Goal: Task Accomplishment & Management: Manage account settings

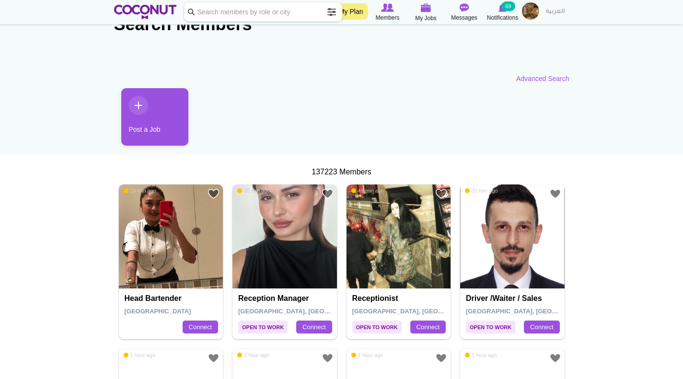
scroll to position [96, 0]
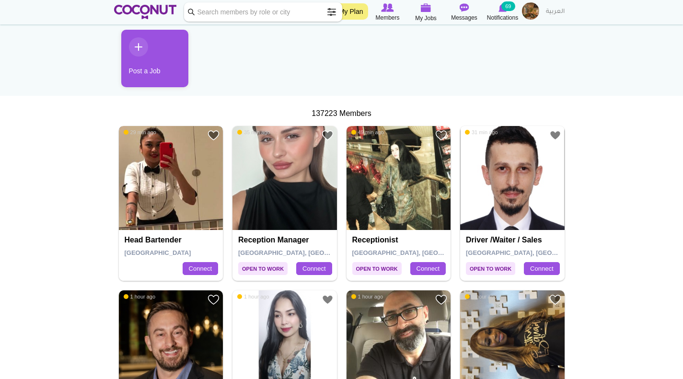
click at [192, 172] on img at bounding box center [171, 178] width 105 height 105
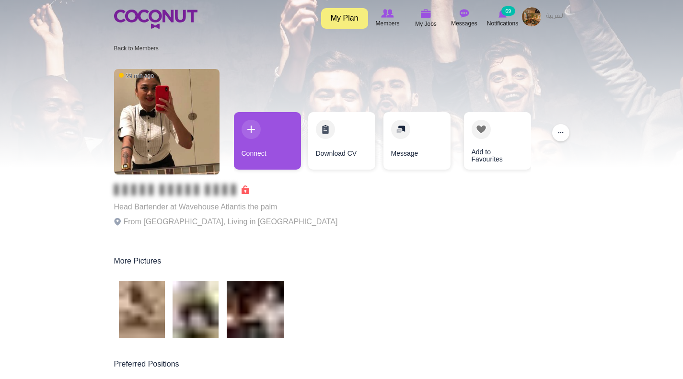
click at [530, 14] on img at bounding box center [531, 16] width 19 height 19
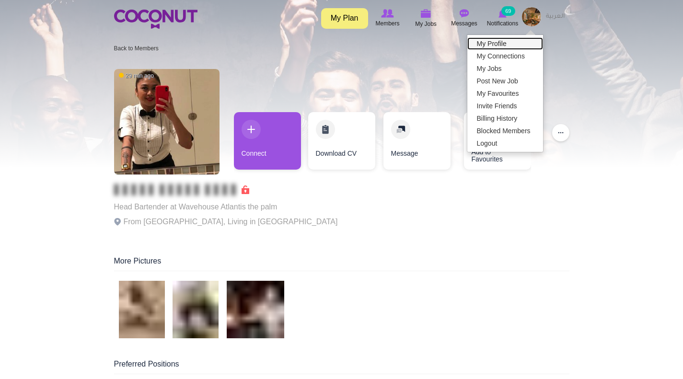
click at [521, 38] on link "My Profile" at bounding box center [506, 43] width 76 height 12
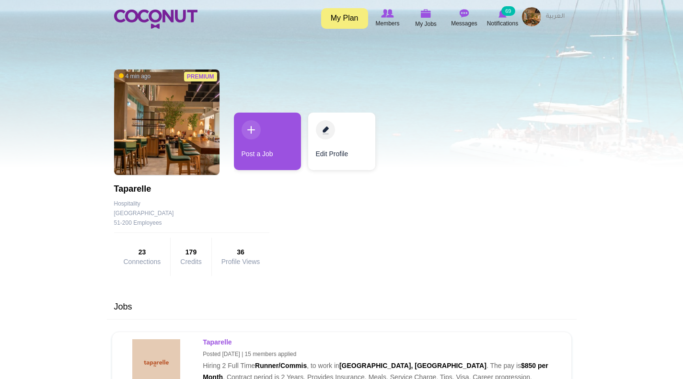
click at [307, 256] on div "Premium 4 min ago Taparelle Company Details Hospitality United Arab Emirates 51…" at bounding box center [342, 173] width 456 height 216
click at [537, 15] on img at bounding box center [531, 16] width 19 height 19
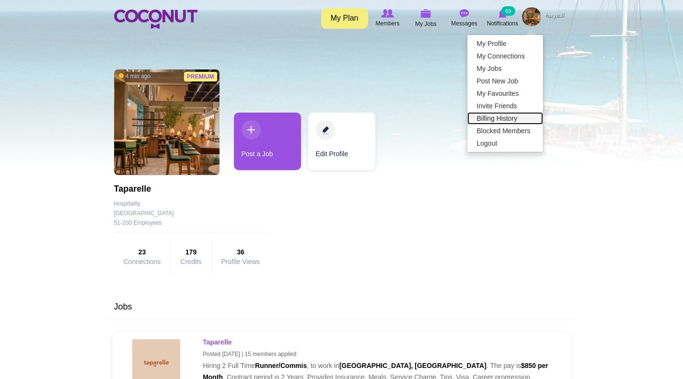
click at [510, 118] on link "Billing History" at bounding box center [506, 118] width 76 height 12
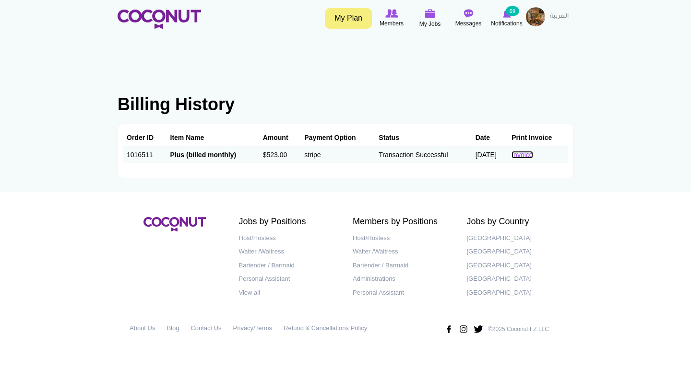
click at [532, 155] on link "Invoice" at bounding box center [521, 155] width 21 height 8
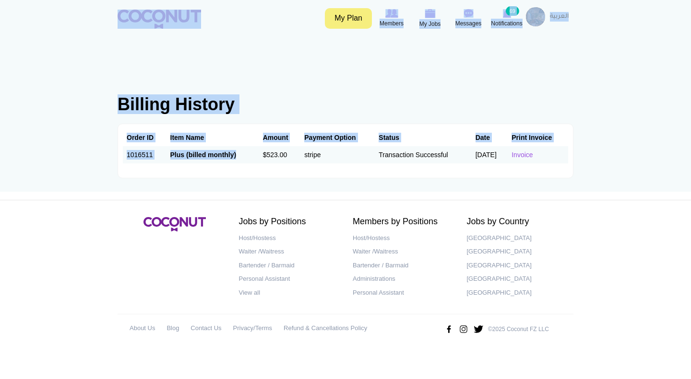
drag, startPoint x: 231, startPoint y: 154, endPoint x: 597, endPoint y: 156, distance: 366.4
click at [597, 156] on body "Toggle navigation My Plan Members My Jobs Post a Job Messages Notifications 69 …" at bounding box center [345, 177] width 691 height 354
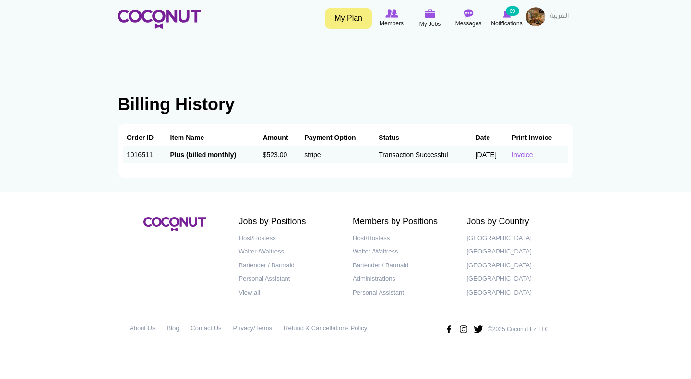
click at [624, 165] on body "Toggle navigation My Plan Members My Jobs Post a Job Messages Notifications 69 …" at bounding box center [345, 177] width 691 height 354
click at [539, 17] on img at bounding box center [535, 16] width 19 height 19
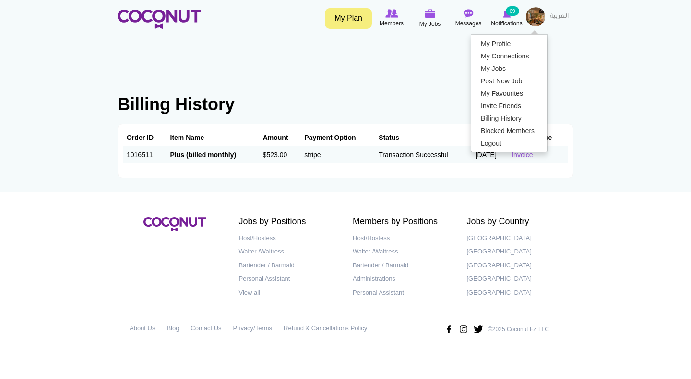
click at [572, 251] on section "Jobs by Country United Arab Emirates Saudi Arabia United Kingdom Spain Qatar" at bounding box center [516, 258] width 114 height 83
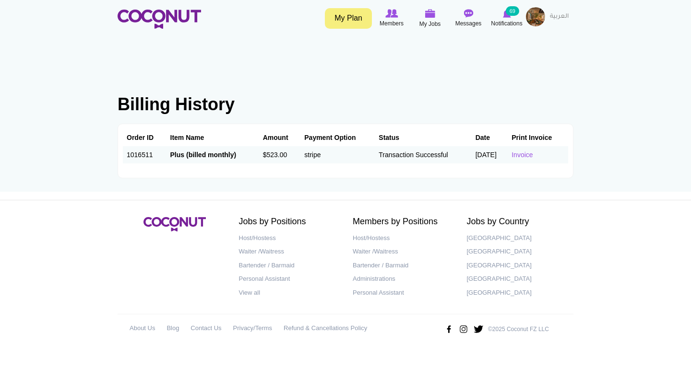
click at [354, 14] on link "My Plan" at bounding box center [348, 18] width 47 height 21
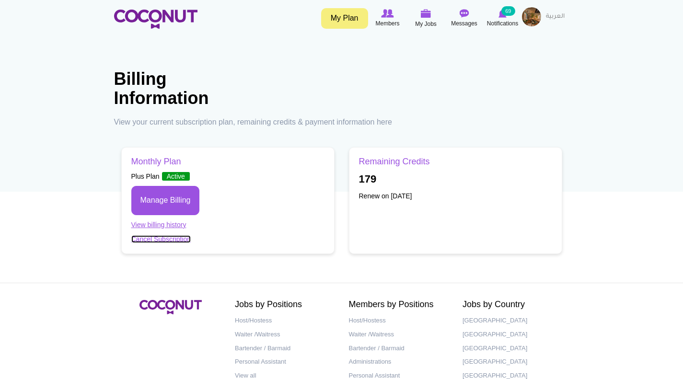
click at [175, 240] on link "Cancel Subscription" at bounding box center [161, 239] width 60 height 8
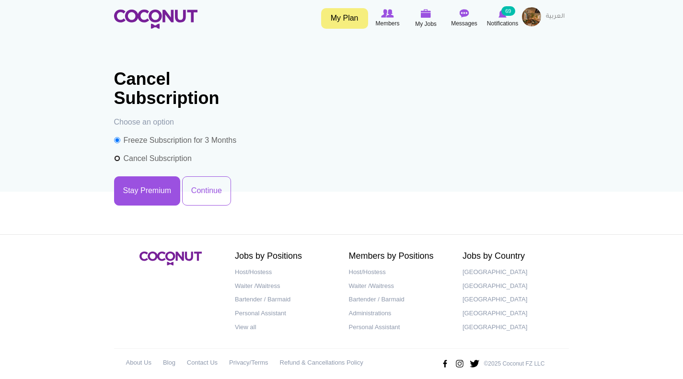
click at [117, 158] on input "Cancel Subscription" at bounding box center [117, 158] width 6 height 6
radio input "true"
click at [206, 189] on button "Continue" at bounding box center [206, 190] width 49 height 29
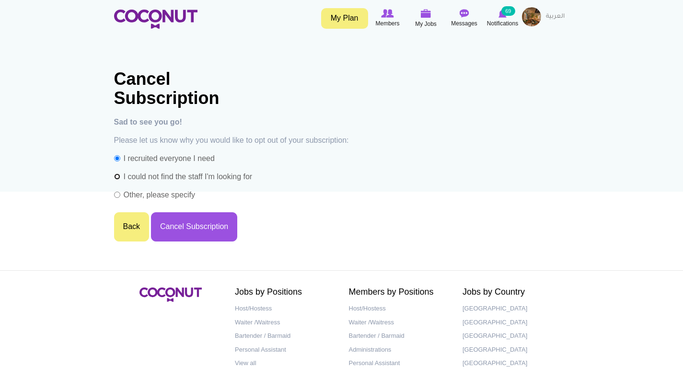
click at [118, 176] on input "I could not find the staff I'm looking for" at bounding box center [117, 177] width 6 height 6
radio input "true"
click at [207, 228] on button "Cancel Subscription" at bounding box center [194, 226] width 86 height 29
